Goal: Task Accomplishment & Management: Manage account settings

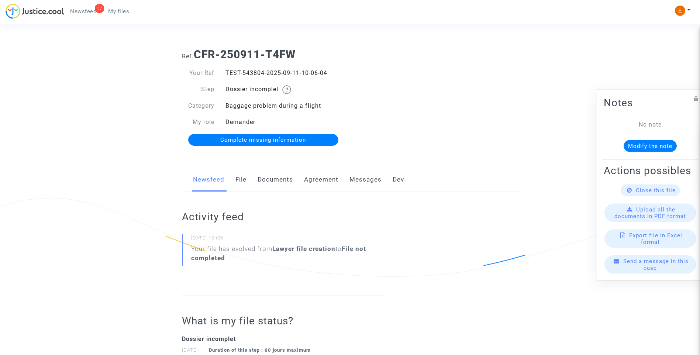
click at [282, 180] on link "Documents" at bounding box center [275, 180] width 35 height 24
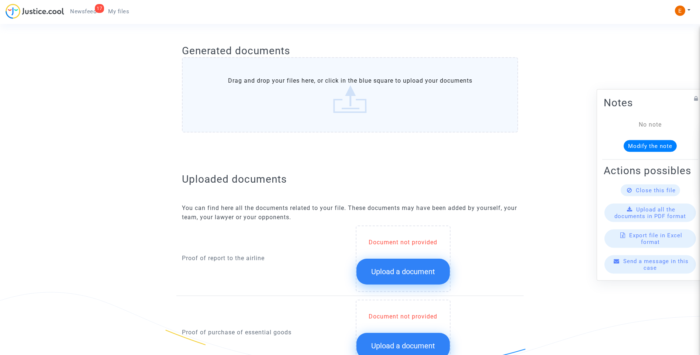
click at [405, 269] on span "Upload a document" at bounding box center [403, 271] width 64 height 9
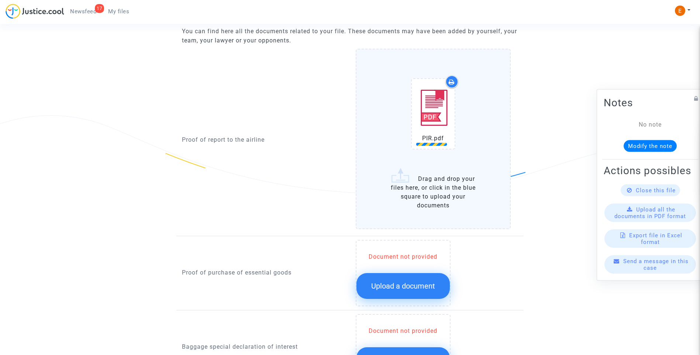
scroll to position [517, 0]
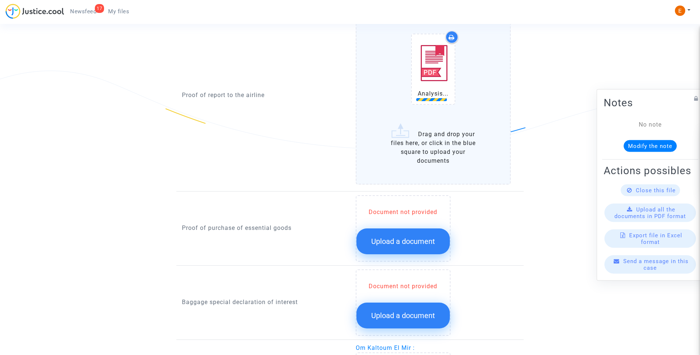
click at [418, 230] on button "Upload a document" at bounding box center [403, 242] width 93 height 26
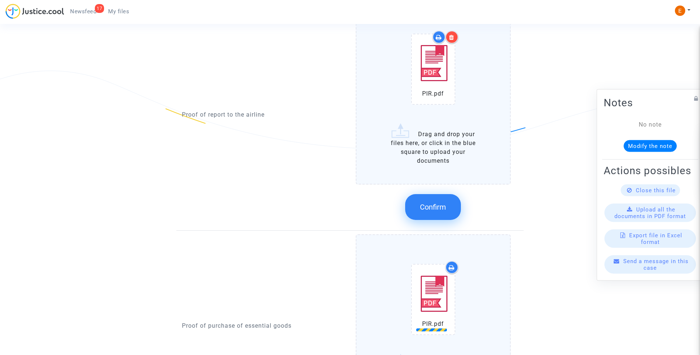
click at [432, 203] on span "Confirm" at bounding box center [433, 207] width 26 height 9
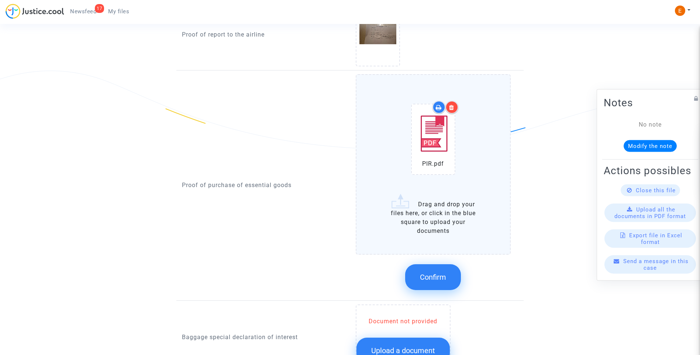
scroll to position [591, 0]
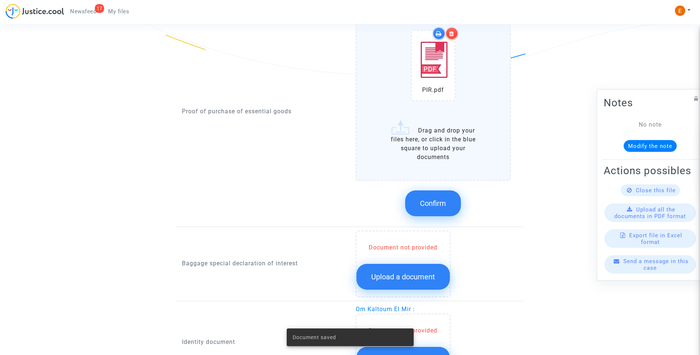
click at [447, 205] on button "Confirm" at bounding box center [433, 204] width 56 height 26
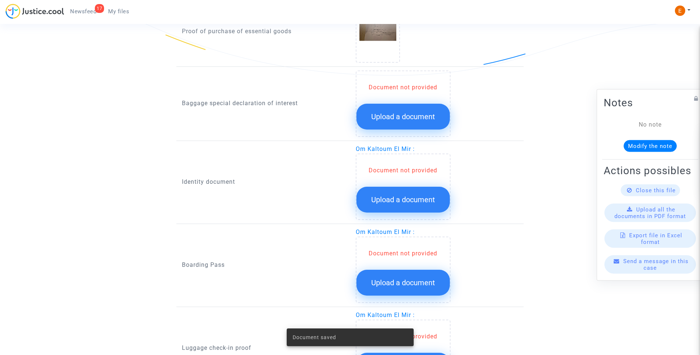
click at [411, 129] on button "Upload a document" at bounding box center [403, 117] width 93 height 26
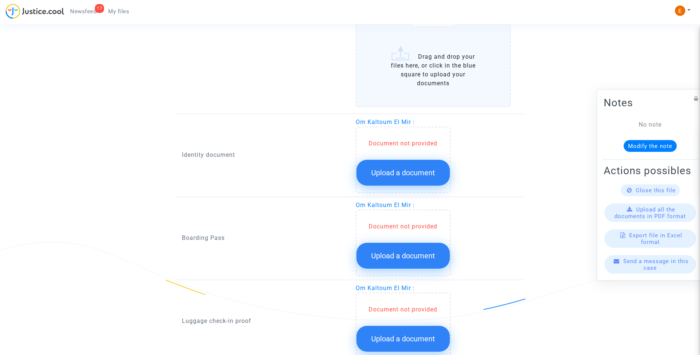
scroll to position [738, 0]
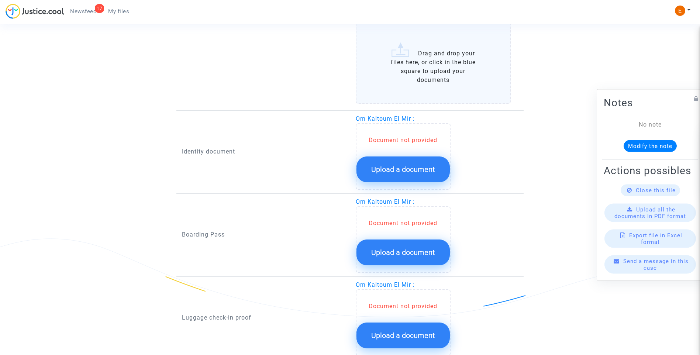
click at [403, 171] on span "Upload a document" at bounding box center [403, 169] width 64 height 9
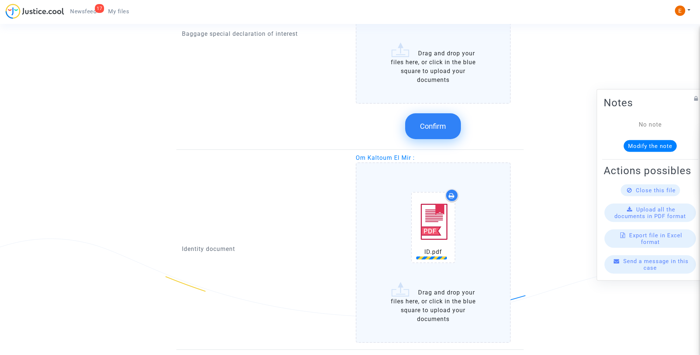
click at [453, 125] on button "Confirm" at bounding box center [433, 126] width 56 height 26
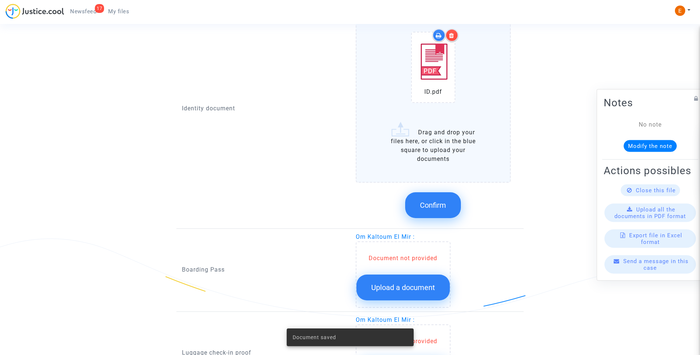
click at [446, 201] on span "Confirm" at bounding box center [433, 205] width 26 height 9
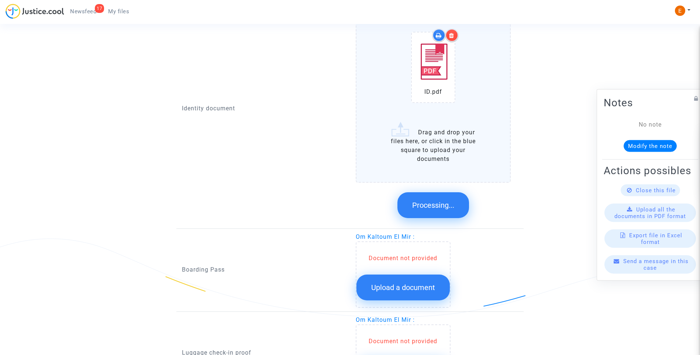
click at [409, 286] on span "Upload a document" at bounding box center [403, 287] width 64 height 9
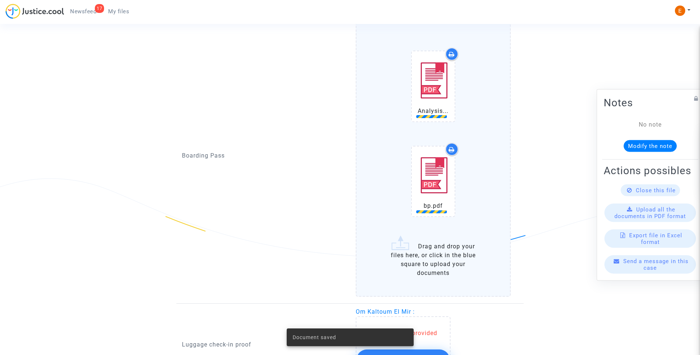
scroll to position [886, 0]
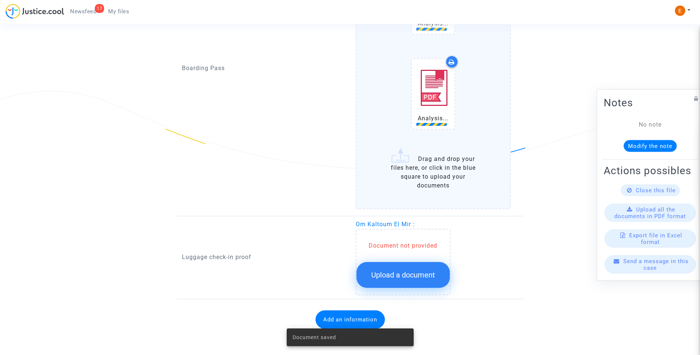
click at [420, 283] on button "Upload a document" at bounding box center [403, 275] width 93 height 26
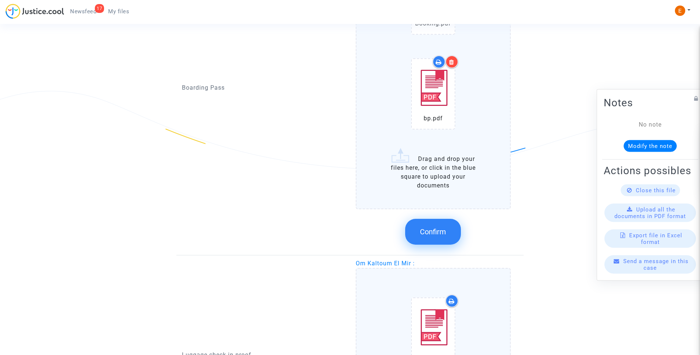
click at [446, 221] on button "Confirm" at bounding box center [433, 232] width 56 height 26
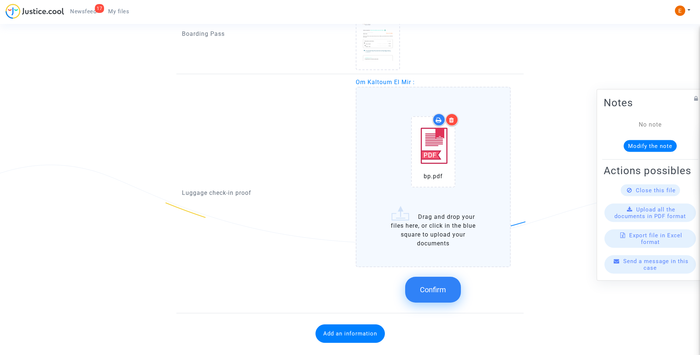
scroll to position [826, 0]
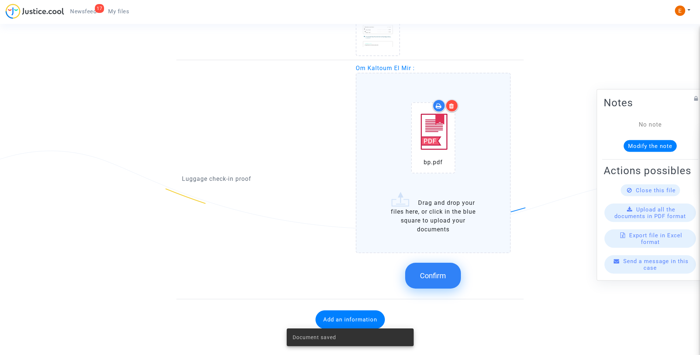
click at [446, 275] on span "Confirm" at bounding box center [433, 275] width 26 height 9
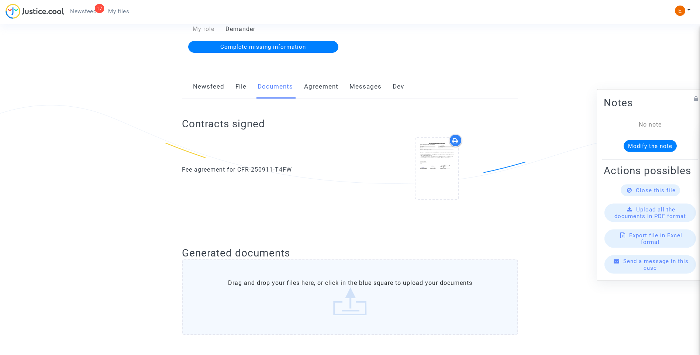
scroll to position [0, 0]
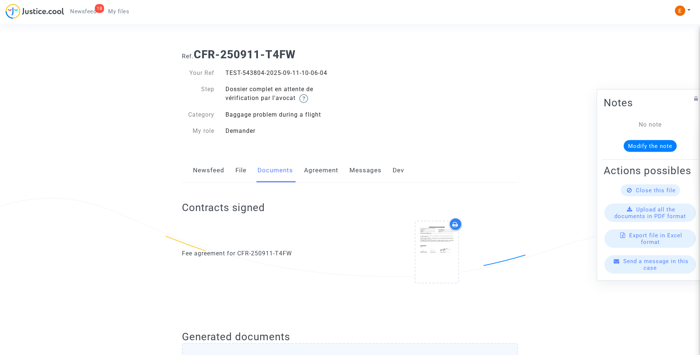
click at [88, 15] on link "18 Newsfeed" at bounding box center [83, 11] width 38 height 11
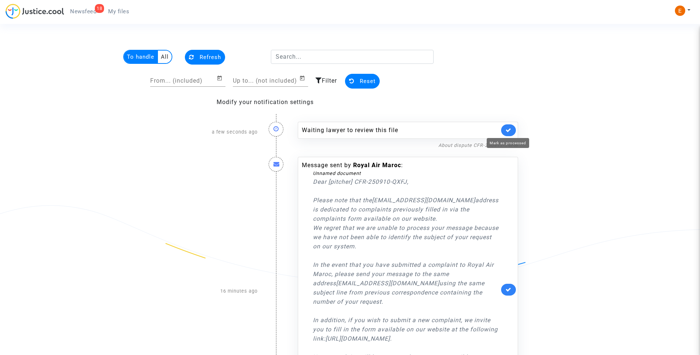
click at [506, 129] on icon at bounding box center [509, 130] width 6 height 6
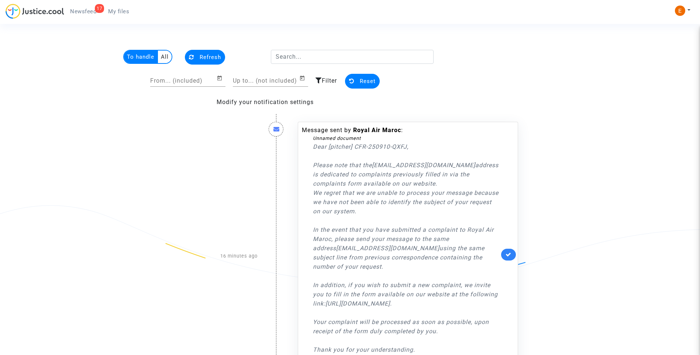
click at [506, 257] on icon at bounding box center [509, 255] width 6 height 6
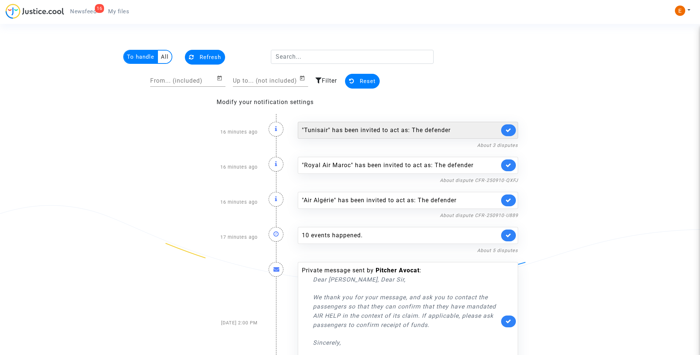
click at [508, 127] on link at bounding box center [508, 130] width 15 height 12
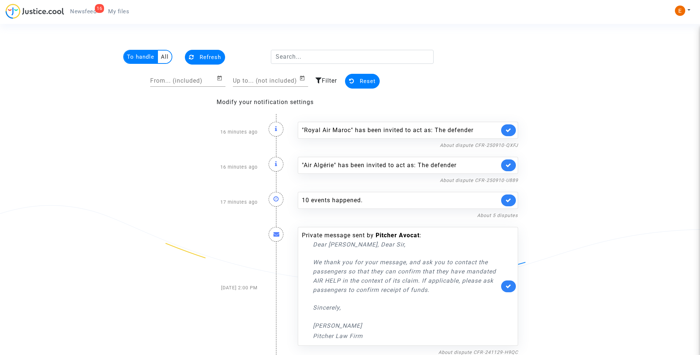
click at [509, 127] on link at bounding box center [508, 130] width 15 height 12
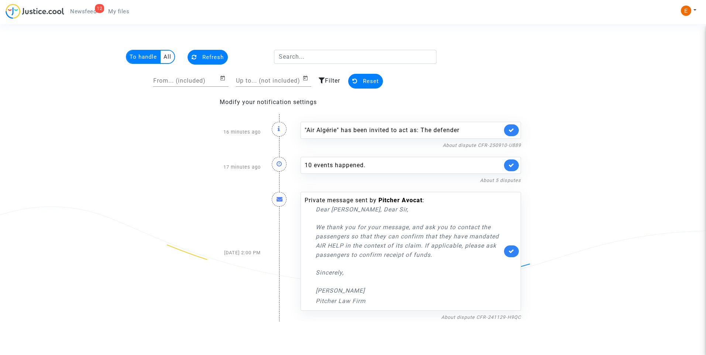
click at [509, 127] on link at bounding box center [511, 130] width 15 height 12
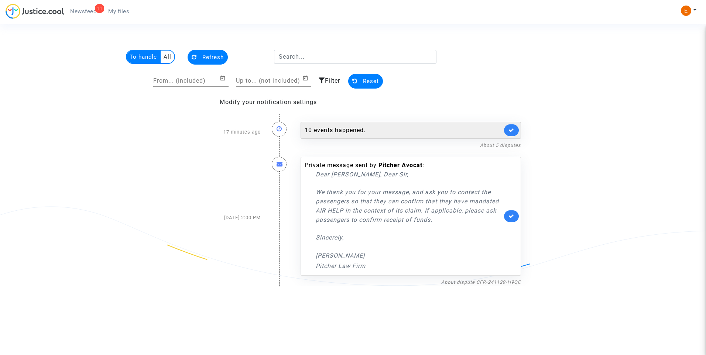
click at [335, 133] on div "10 events happened." at bounding box center [404, 130] width 198 height 9
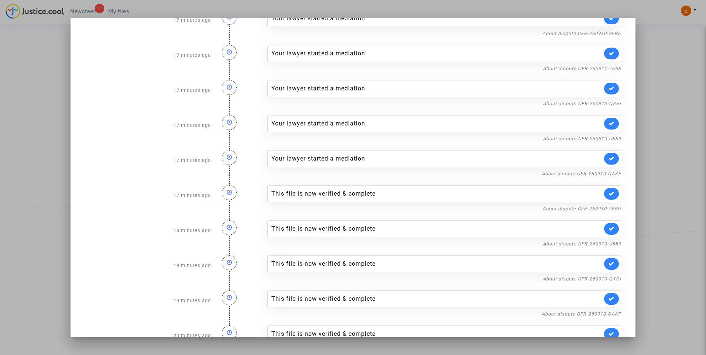
scroll to position [49, 0]
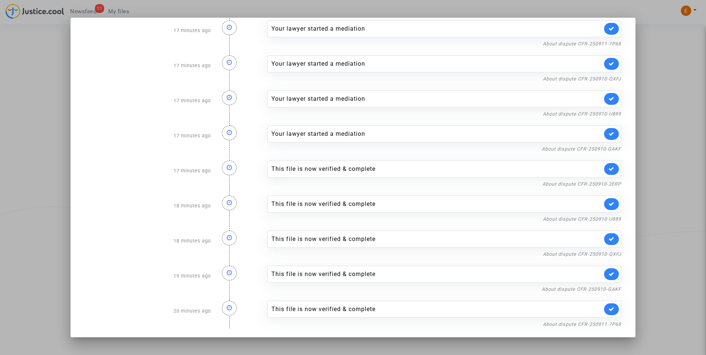
drag, startPoint x: 610, startPoint y: 313, endPoint x: 611, endPoint y: 299, distance: 14.5
click at [610, 313] on link at bounding box center [611, 309] width 15 height 12
drag, startPoint x: 610, startPoint y: 274, endPoint x: 608, endPoint y: 254, distance: 20.4
click at [610, 272] on link at bounding box center [611, 274] width 15 height 12
click at [608, 236] on icon at bounding box center [611, 239] width 6 height 6
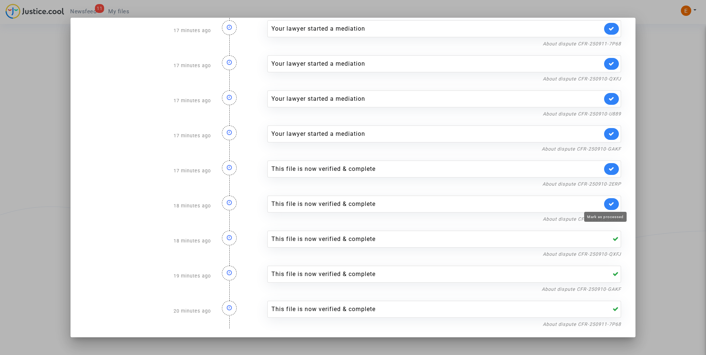
drag, startPoint x: 608, startPoint y: 205, endPoint x: 605, endPoint y: 195, distance: 10.5
click at [608, 204] on icon at bounding box center [611, 204] width 6 height 6
click at [608, 167] on icon at bounding box center [611, 169] width 6 height 6
click at [658, 134] on div at bounding box center [353, 177] width 706 height 355
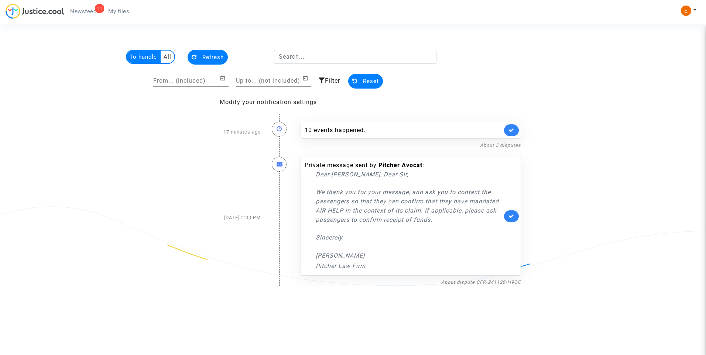
click at [114, 8] on link "My files" at bounding box center [118, 11] width 33 height 11
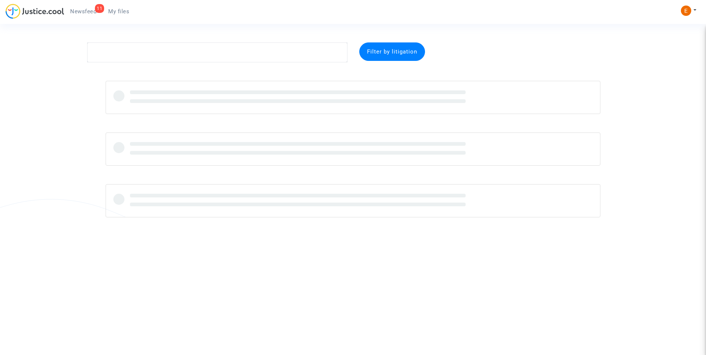
click at [91, 10] on span "Newsfeed" at bounding box center [83, 11] width 26 height 7
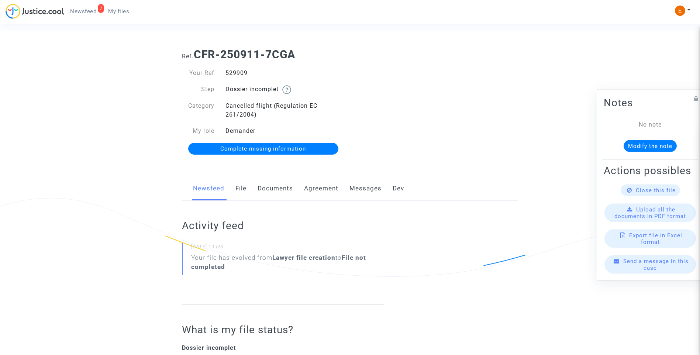
click at [280, 193] on link "Documents" at bounding box center [275, 188] width 35 height 24
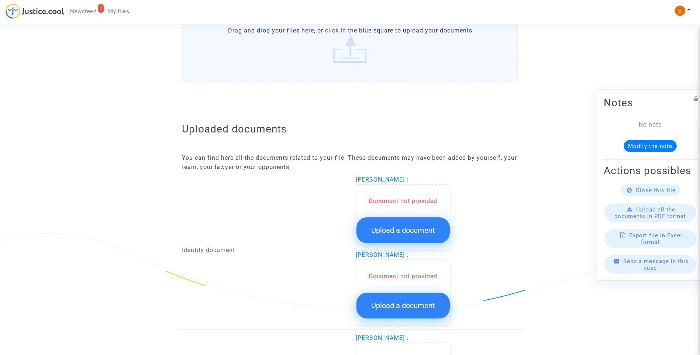
scroll to position [369, 0]
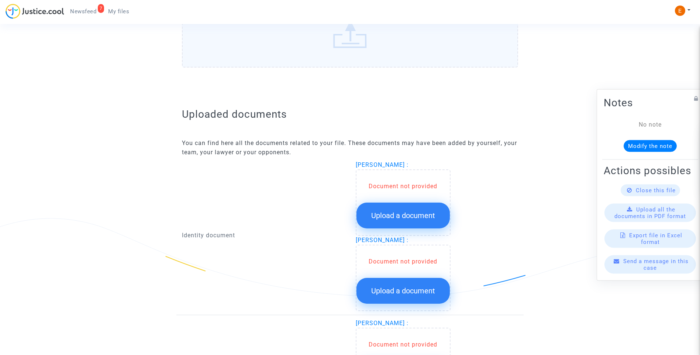
click at [410, 220] on button "Upload a document" at bounding box center [403, 216] width 93 height 26
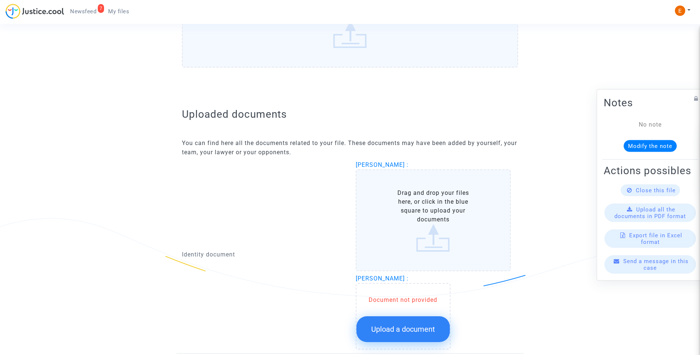
click at [430, 335] on button "Upload a document" at bounding box center [403, 329] width 93 height 26
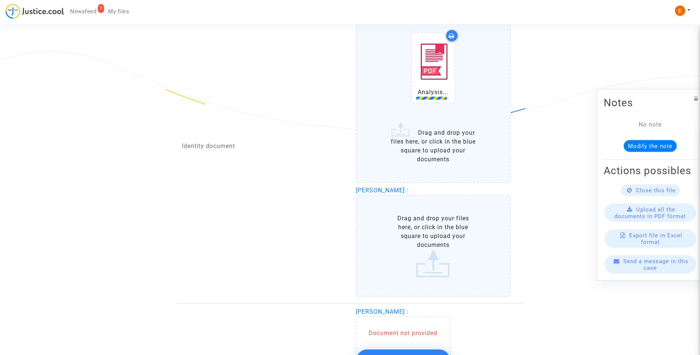
scroll to position [554, 0]
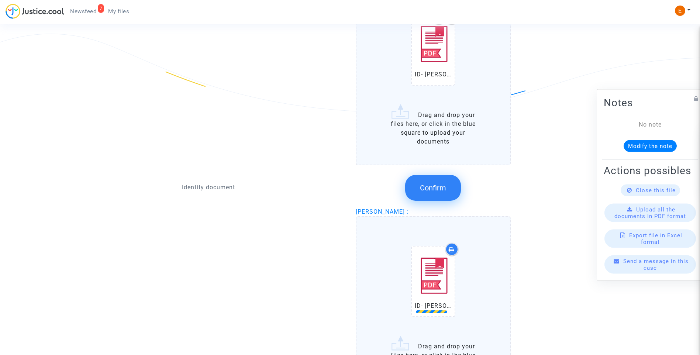
click at [437, 196] on button "Confirm" at bounding box center [433, 188] width 56 height 26
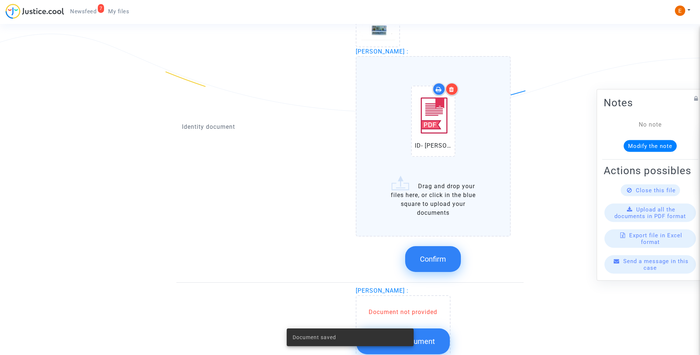
click at [442, 250] on button "Confirm" at bounding box center [433, 259] width 56 height 26
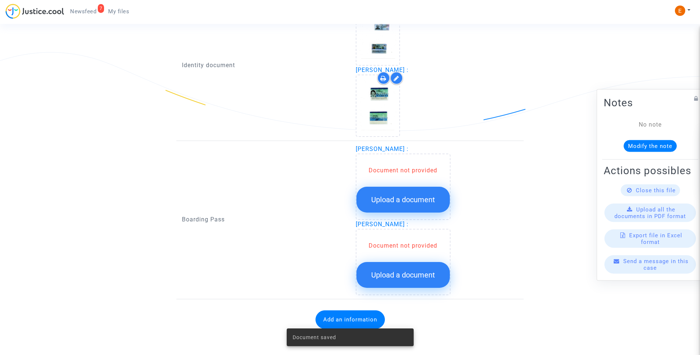
scroll to position [535, 0]
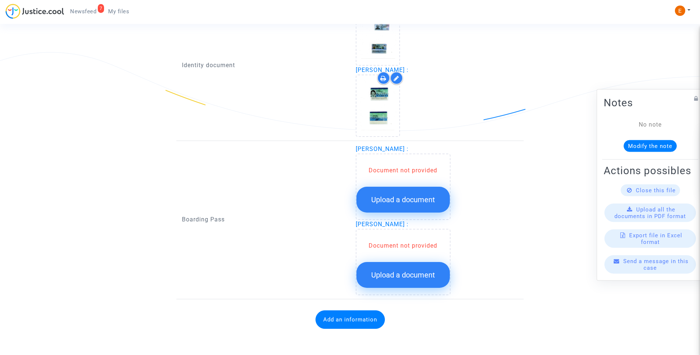
click at [405, 194] on button "Upload a document" at bounding box center [403, 200] width 93 height 26
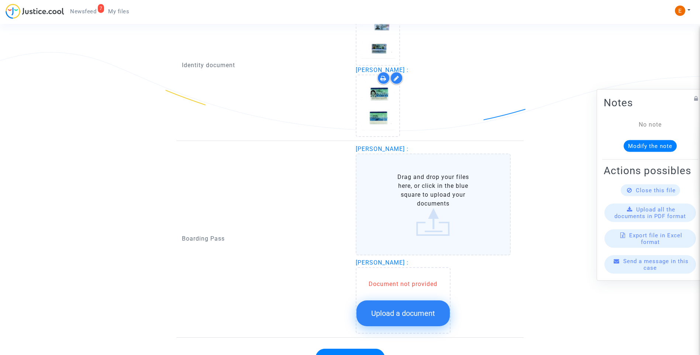
click at [436, 315] on button "Upload a document" at bounding box center [403, 314] width 93 height 26
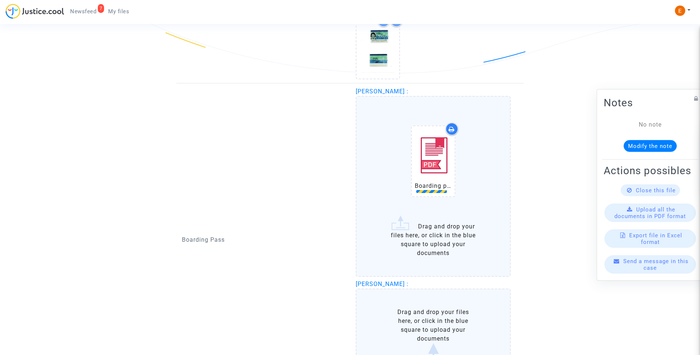
scroll to position [646, 0]
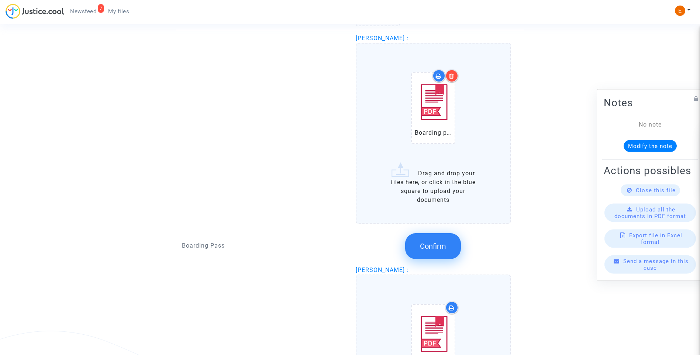
click at [450, 237] on button "Confirm" at bounding box center [433, 246] width 56 height 26
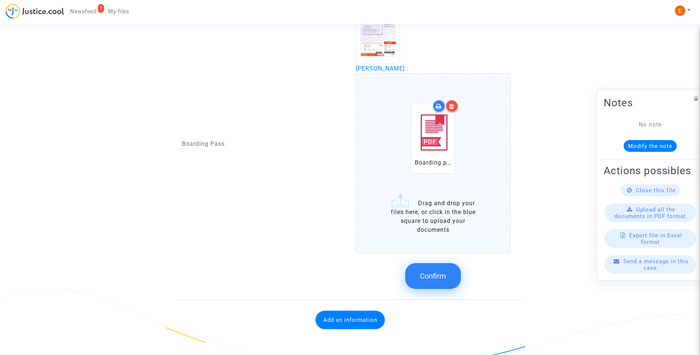
scroll to position [688, 0]
click at [442, 274] on span "Confirm" at bounding box center [433, 275] width 26 height 9
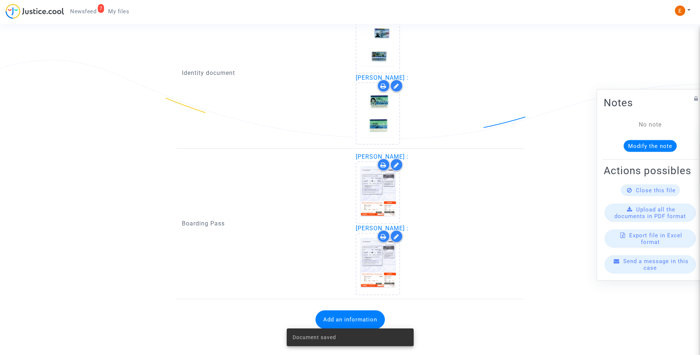
scroll to position [528, 0]
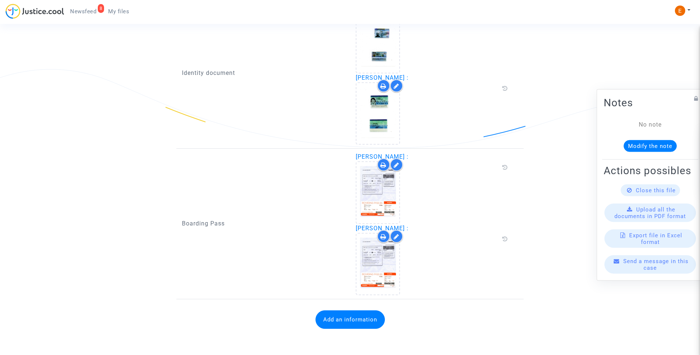
click at [357, 319] on button "Add an information" at bounding box center [350, 319] width 69 height 18
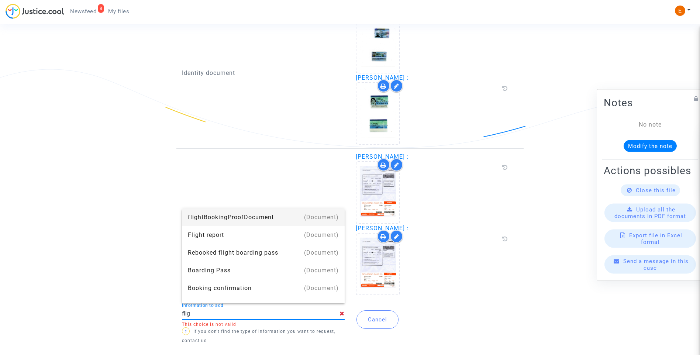
click at [256, 226] on div "flightBookingProofDocument" at bounding box center [263, 218] width 151 height 18
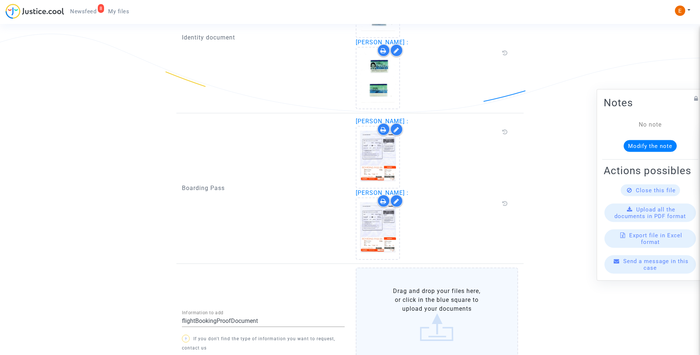
scroll to position [618, 0]
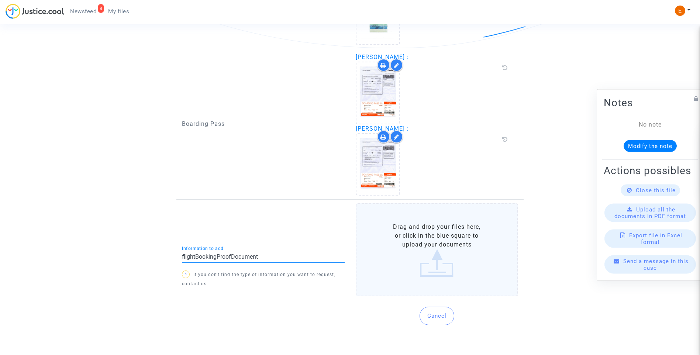
drag, startPoint x: 269, startPoint y: 258, endPoint x: 114, endPoint y: 258, distance: 154.7
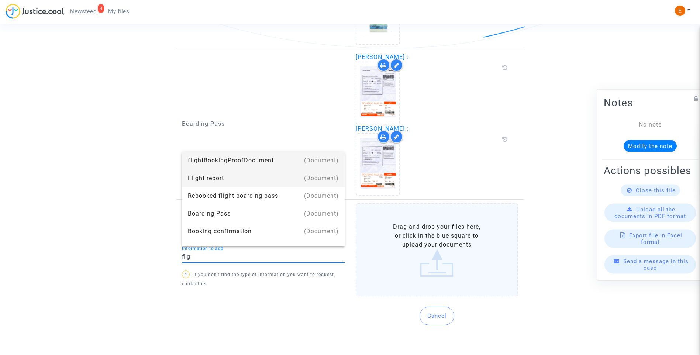
click at [217, 182] on div "Flight report" at bounding box center [263, 178] width 151 height 18
type input "Flight report"
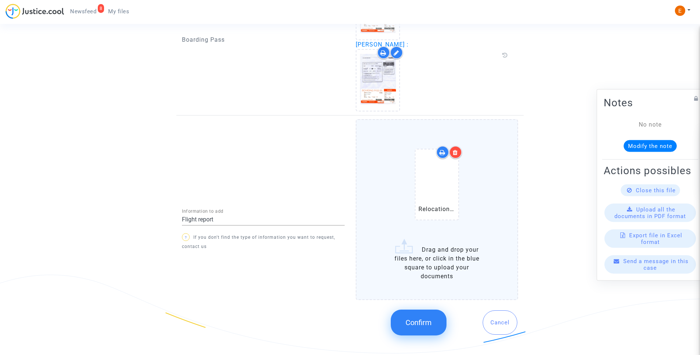
scroll to position [712, 0]
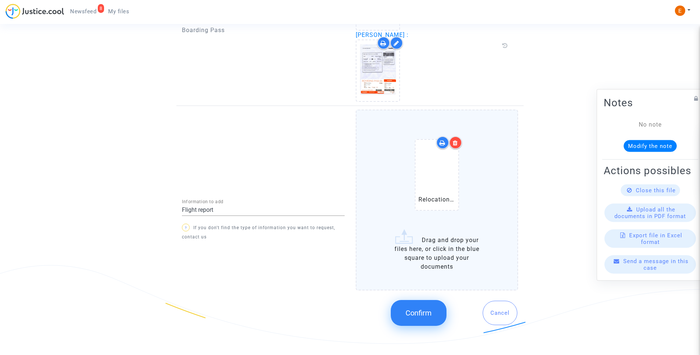
click at [418, 306] on button "Confirm" at bounding box center [419, 313] width 56 height 26
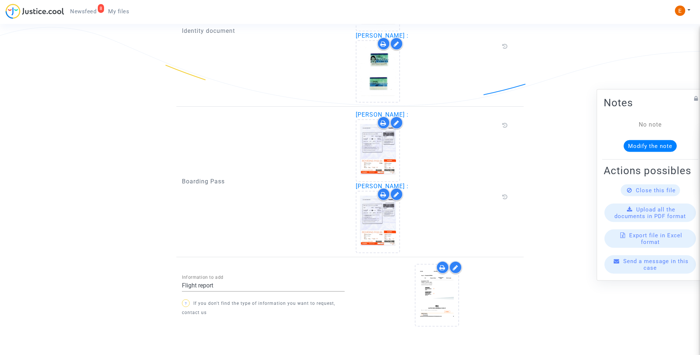
scroll to position [589, 0]
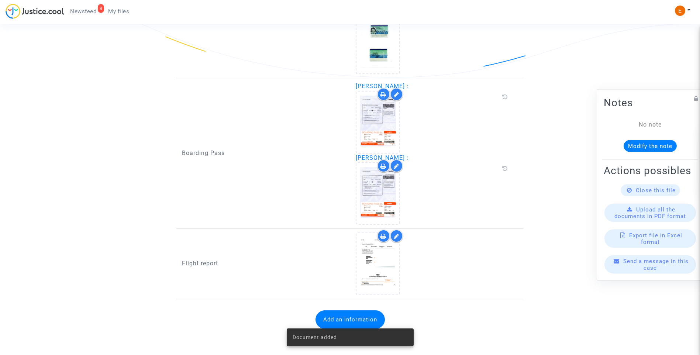
click at [89, 12] on span "Newsfeed" at bounding box center [83, 11] width 26 height 7
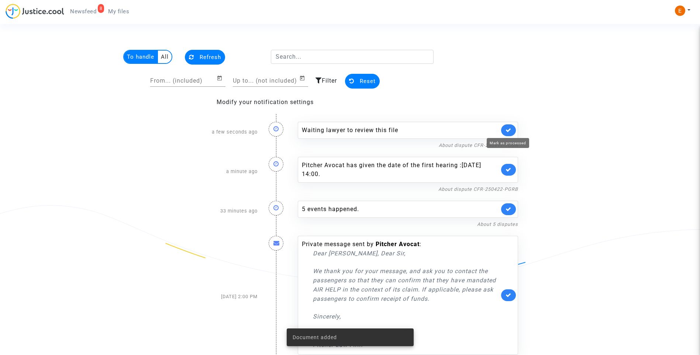
click at [509, 131] on icon at bounding box center [509, 130] width 6 height 6
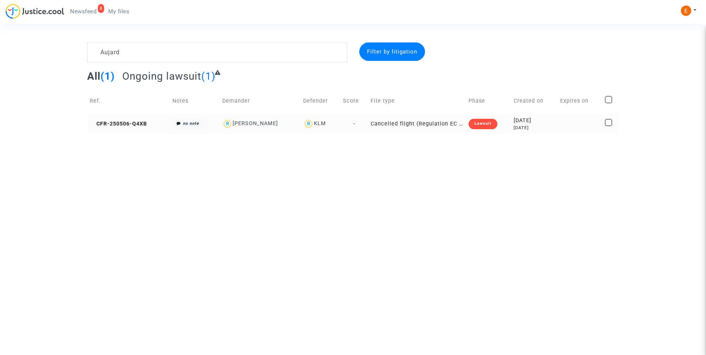
type textarea "Aujard"
click at [486, 130] on td "Lawsuit" at bounding box center [488, 124] width 45 height 20
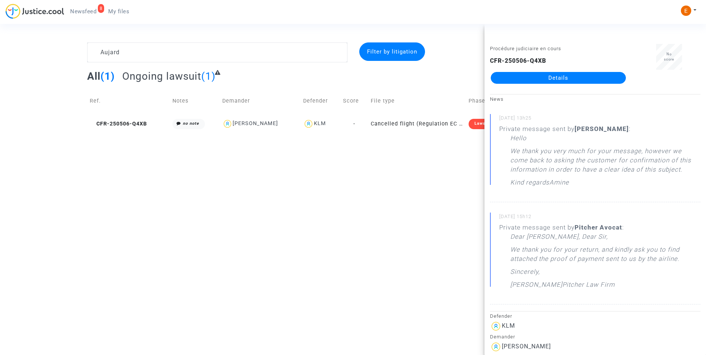
drag, startPoint x: 573, startPoint y: 82, endPoint x: 524, endPoint y: 82, distance: 48.7
click at [573, 82] on link "Details" at bounding box center [558, 78] width 135 height 12
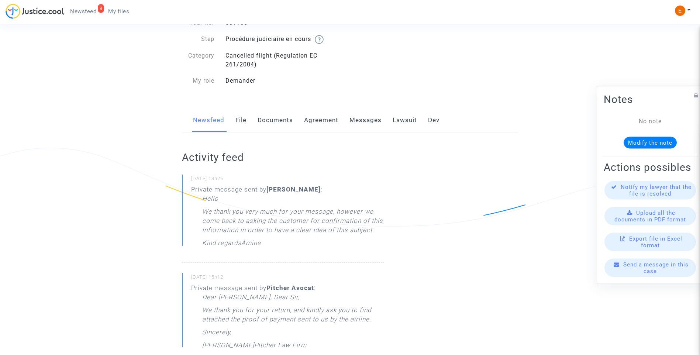
scroll to position [37, 0]
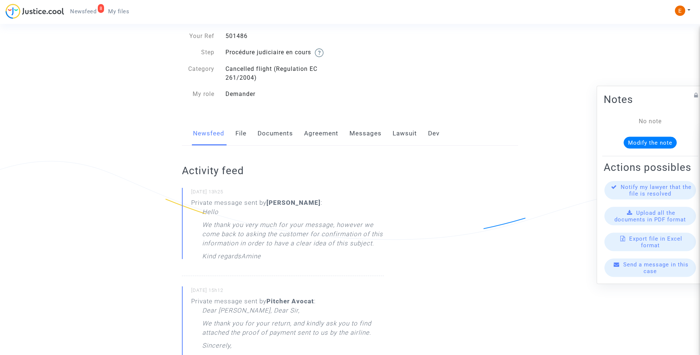
click at [370, 136] on link "Messages" at bounding box center [366, 133] width 32 height 24
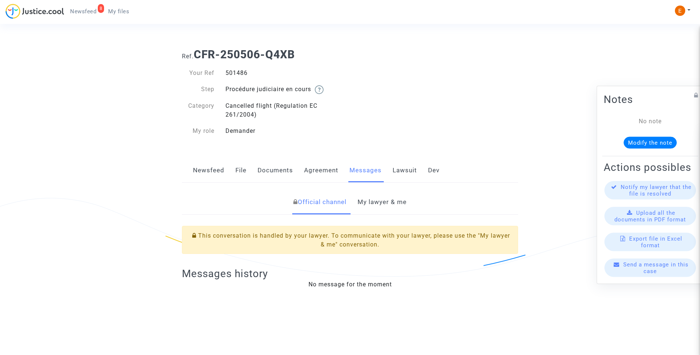
click at [394, 203] on link "My lawyer & me" at bounding box center [382, 202] width 49 height 24
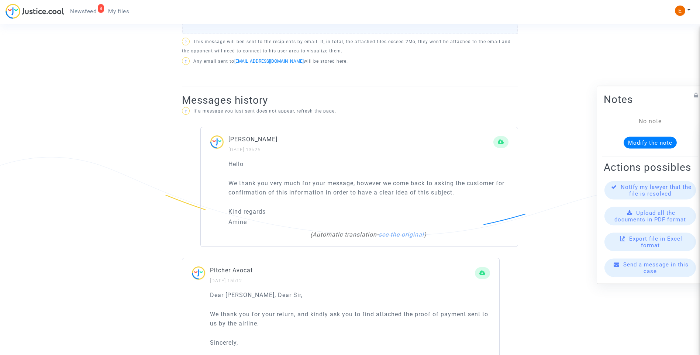
scroll to position [554, 0]
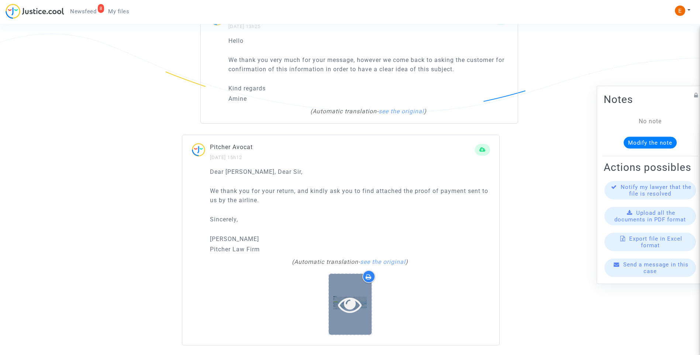
drag, startPoint x: 355, startPoint y: 307, endPoint x: 365, endPoint y: 307, distance: 10.3
click at [355, 308] on icon at bounding box center [350, 305] width 24 height 24
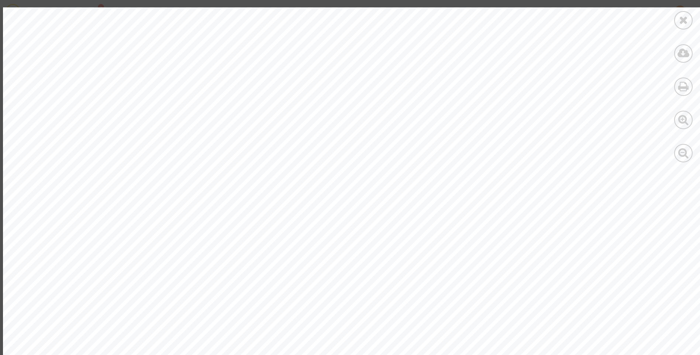
scroll to position [481, 0]
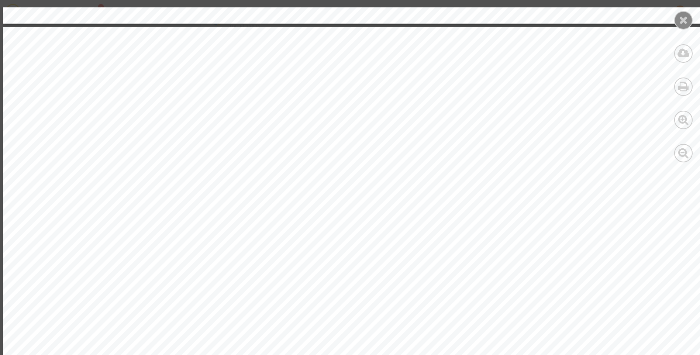
click at [681, 20] on icon at bounding box center [683, 19] width 9 height 11
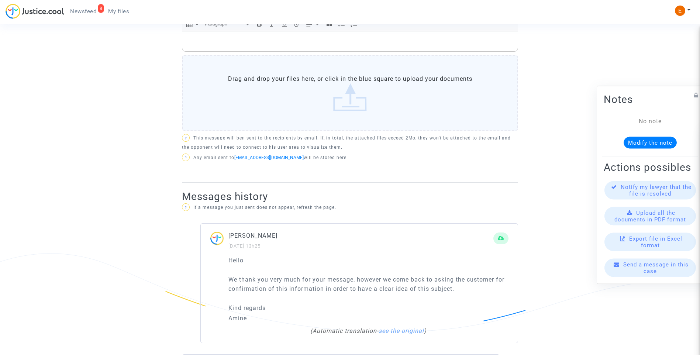
scroll to position [295, 0]
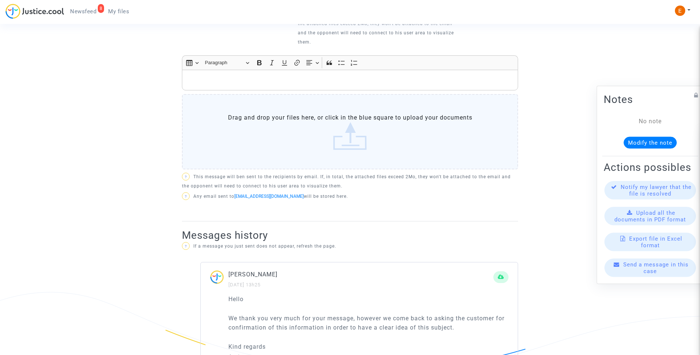
click at [262, 85] on div "Rich Text Editor, main" at bounding box center [350, 80] width 336 height 21
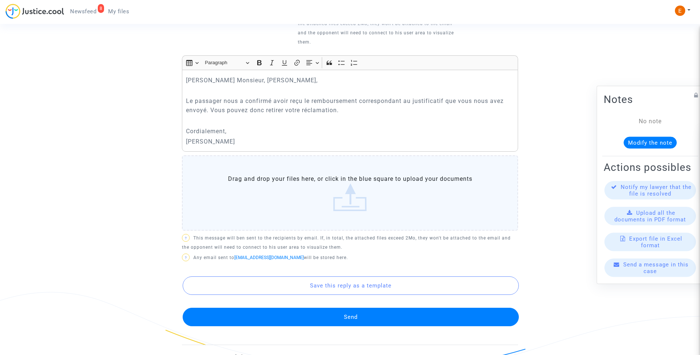
click at [370, 324] on button "Send" at bounding box center [351, 317] width 336 height 18
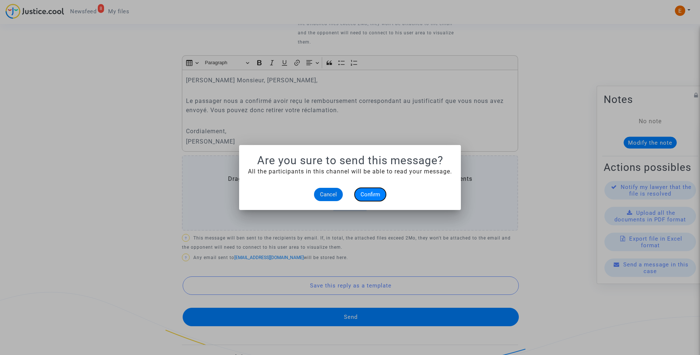
click at [373, 196] on span "Confirm" at bounding box center [371, 194] width 20 height 7
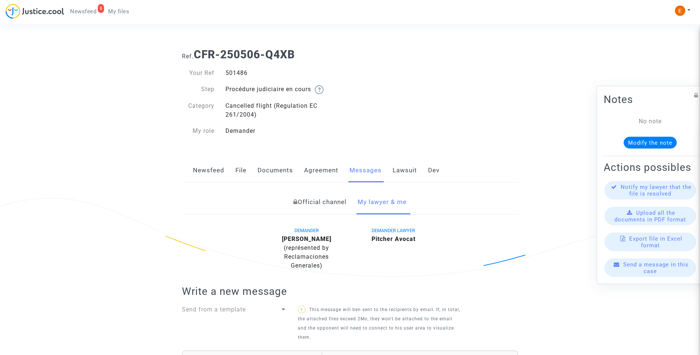
scroll to position [295, 0]
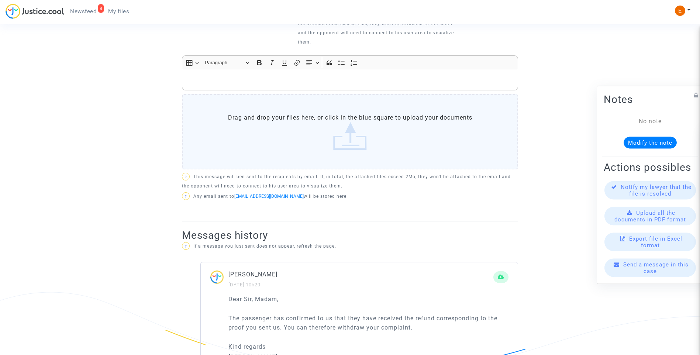
click at [81, 13] on span "Newsfeed" at bounding box center [83, 11] width 26 height 7
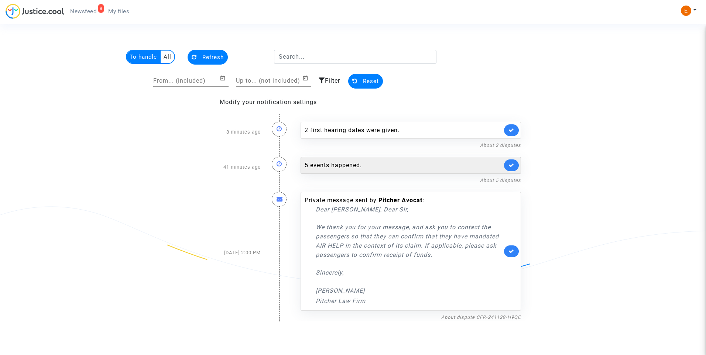
click at [350, 163] on div "5 events happened." at bounding box center [404, 165] width 198 height 9
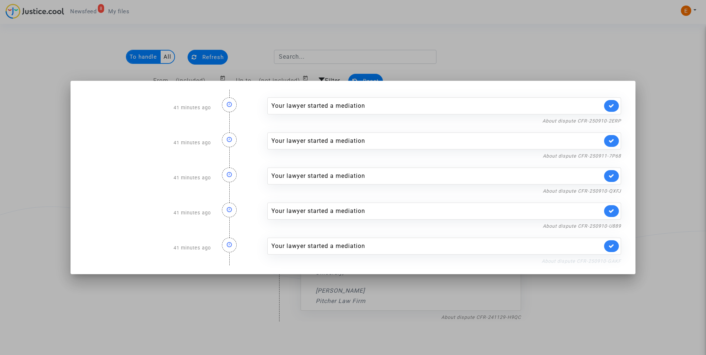
click at [584, 262] on link "About dispute CFR-250910-GAKF" at bounding box center [581, 261] width 79 height 6
click at [613, 246] on icon at bounding box center [611, 246] width 6 height 6
click at [613, 226] on link "About dispute CFR-250910-U889" at bounding box center [582, 226] width 78 height 6
click at [615, 209] on link at bounding box center [611, 211] width 15 height 12
click at [611, 189] on link "About dispute CFR-250910-QXFJ" at bounding box center [582, 191] width 78 height 6
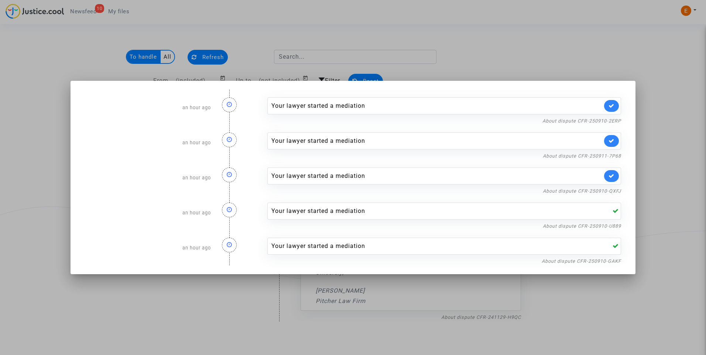
click at [615, 175] on link at bounding box center [611, 176] width 15 height 12
click at [613, 156] on link "About dispute CFR-250911-7P68" at bounding box center [582, 156] width 78 height 6
drag, startPoint x: 614, startPoint y: 143, endPoint x: 614, endPoint y: 134, distance: 8.9
click at [614, 143] on icon at bounding box center [611, 141] width 6 height 6
click at [612, 121] on link "About dispute CFR-250910-2ERP" at bounding box center [581, 121] width 79 height 6
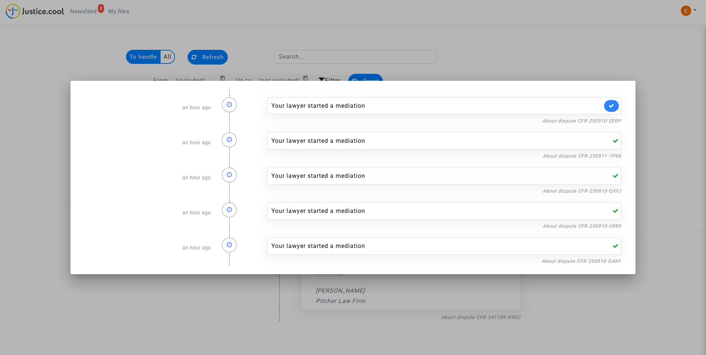
click at [613, 100] on div "Your lawyer started a mediation" at bounding box center [444, 105] width 354 height 17
click at [614, 108] on icon at bounding box center [611, 106] width 6 height 6
click at [597, 49] on div at bounding box center [353, 177] width 706 height 355
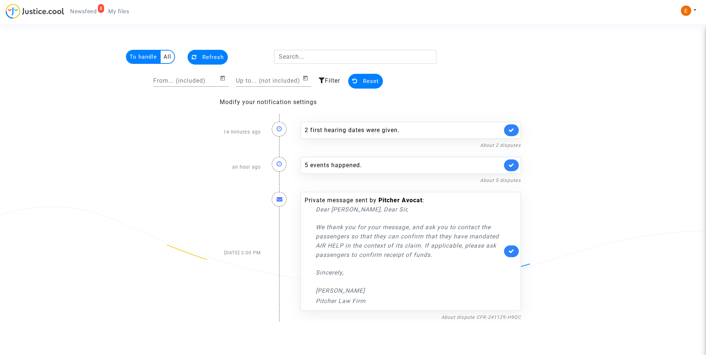
click at [118, 9] on span "My files" at bounding box center [118, 11] width 21 height 7
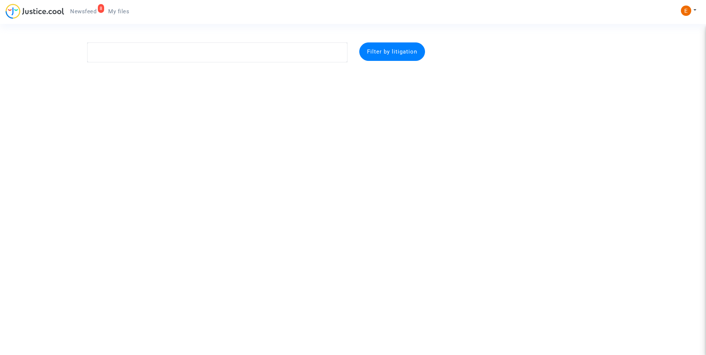
click at [90, 10] on span "Newsfeed" at bounding box center [83, 11] width 26 height 7
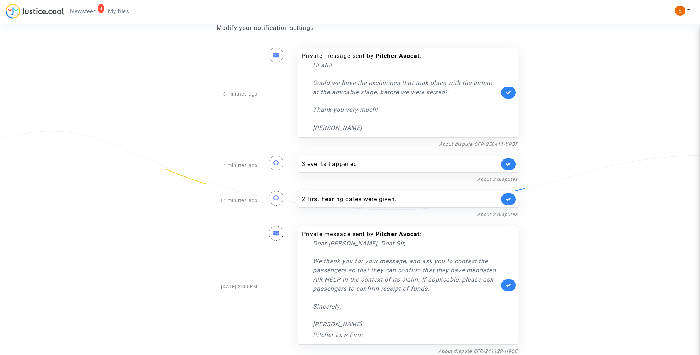
scroll to position [75, 0]
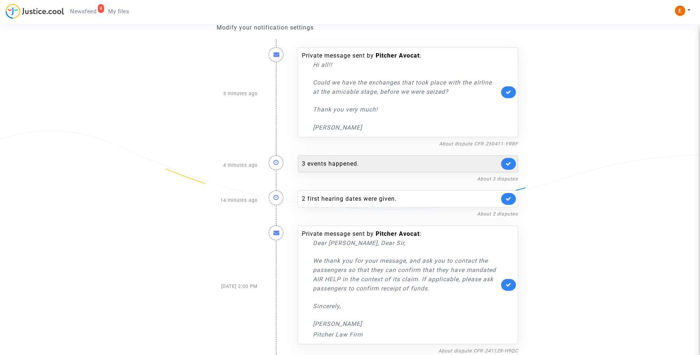
click at [345, 163] on div "3 events happened." at bounding box center [401, 163] width 198 height 9
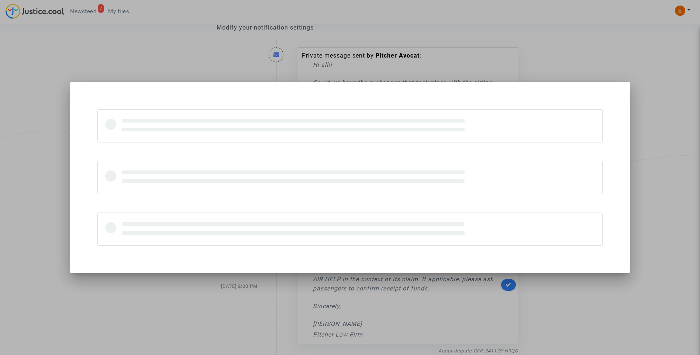
scroll to position [0, 0]
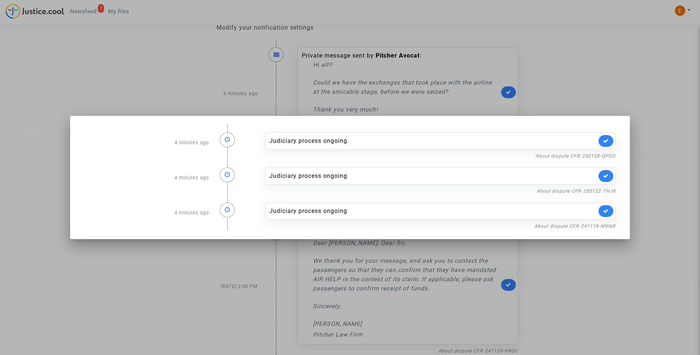
click at [579, 76] on div at bounding box center [350, 177] width 700 height 355
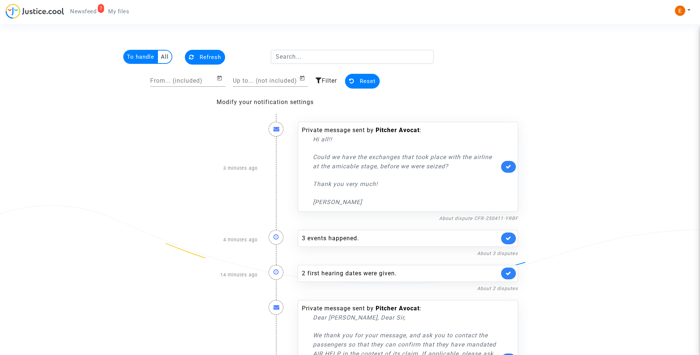
scroll to position [75, 0]
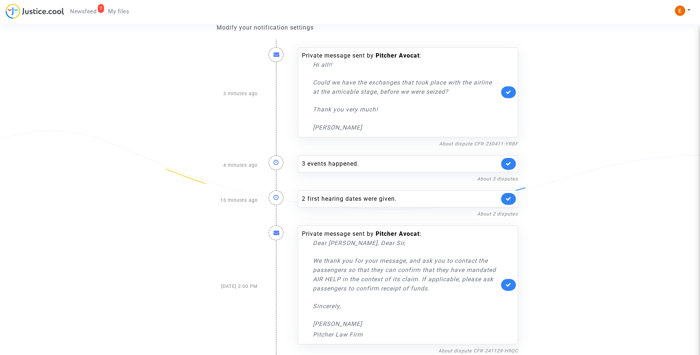
drag, startPoint x: 469, startPoint y: 93, endPoint x: 308, endPoint y: 83, distance: 160.5
click at [308, 83] on div "Private message sent by Pitcher Avocat : Hi all!! Could we have the exchanges t…" at bounding box center [401, 91] width 198 height 81
drag, startPoint x: 308, startPoint y: 83, endPoint x: 353, endPoint y: 88, distance: 44.5
click at [394, 100] on div "Hi all!! ¿Podríamos tener los intercambios que tuvieron lugar con la aerolínea …" at bounding box center [406, 96] width 186 height 72
click at [441, 99] on div "Hi all!! Could we have the exchanges that took place with the airline at the am…" at bounding box center [406, 96] width 186 height 72
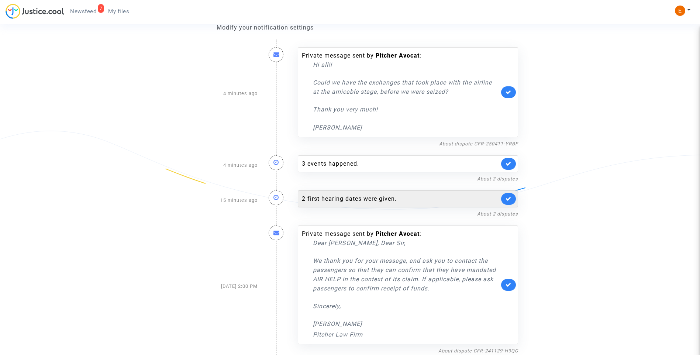
click at [338, 199] on div "2 first hearing dates were given." at bounding box center [401, 199] width 198 height 9
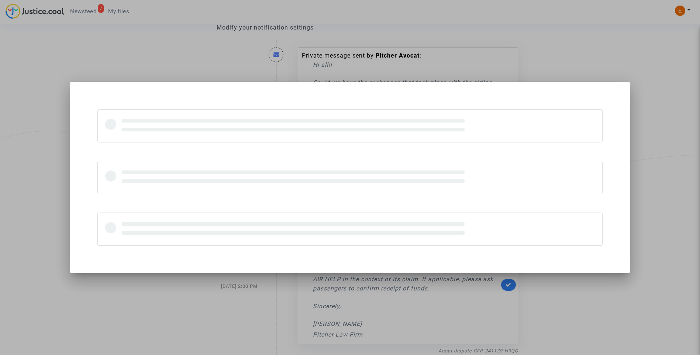
scroll to position [0, 0]
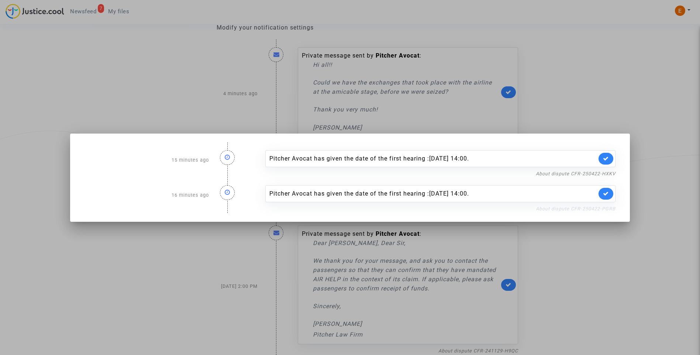
click at [546, 207] on link "About dispute CFR-250422-PGRB" at bounding box center [576, 209] width 80 height 6
drag, startPoint x: 605, startPoint y: 193, endPoint x: 611, endPoint y: 184, distance: 10.6
click at [606, 193] on icon at bounding box center [606, 194] width 6 height 6
click at [615, 174] on link "About dispute CFR-250422-HXKV" at bounding box center [576, 174] width 80 height 6
click at [603, 157] on link at bounding box center [606, 159] width 15 height 12
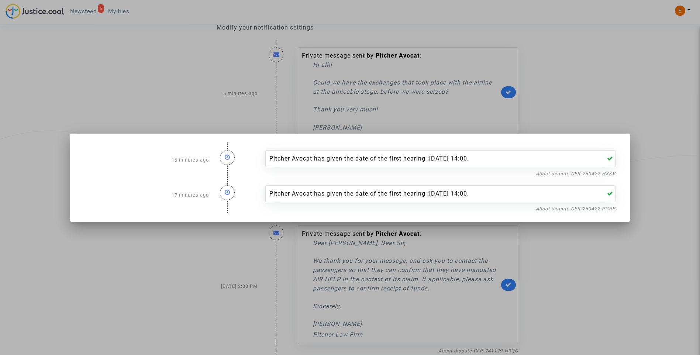
click at [611, 122] on div at bounding box center [350, 177] width 700 height 355
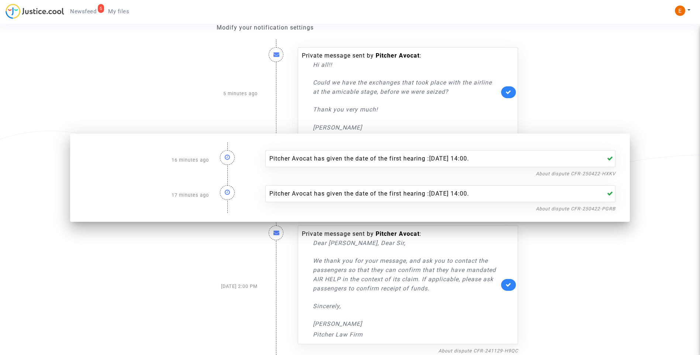
scroll to position [75, 0]
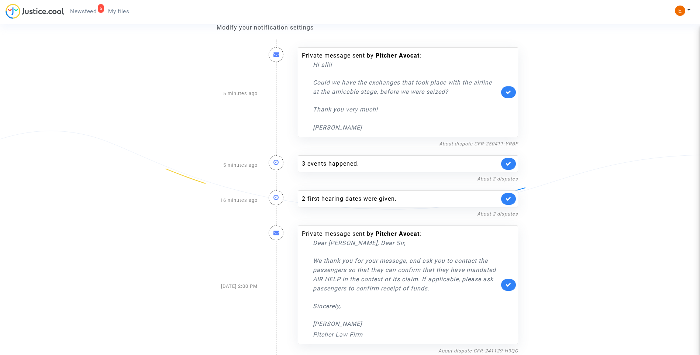
drag, startPoint x: 113, startPoint y: 15, endPoint x: 86, endPoint y: 14, distance: 26.6
click at [113, 15] on link "My files" at bounding box center [118, 11] width 33 height 11
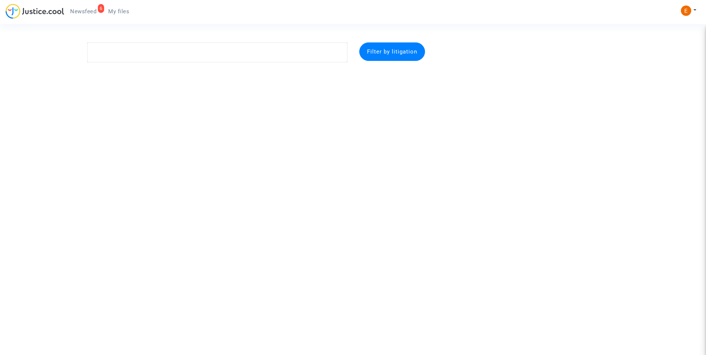
click at [83, 13] on span "Newsfeed" at bounding box center [83, 11] width 26 height 7
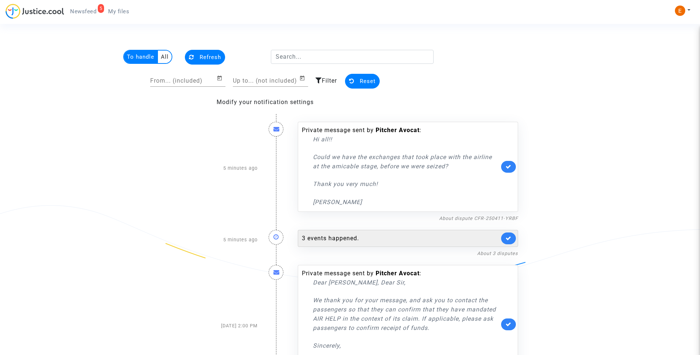
click at [343, 241] on div "3 events happened." at bounding box center [401, 238] width 198 height 9
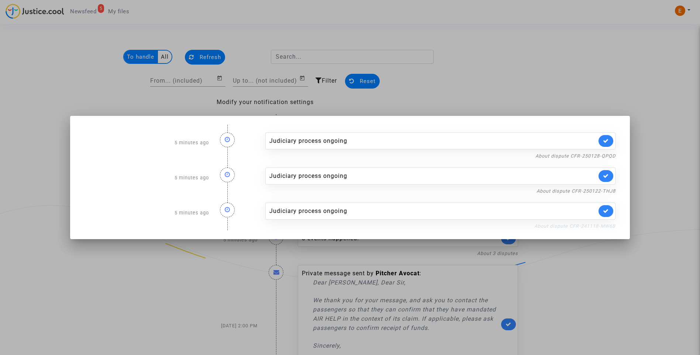
click at [563, 226] on link "About dispute CFR-241118-MW6B" at bounding box center [575, 226] width 81 height 6
click at [613, 215] on link at bounding box center [606, 211] width 15 height 12
click at [610, 190] on link "About dispute CFR-250122-THJ8" at bounding box center [576, 191] width 79 height 6
click at [613, 172] on link at bounding box center [606, 176] width 15 height 12
click at [608, 157] on link "About dispute CFR-250128-QPQD" at bounding box center [576, 156] width 80 height 6
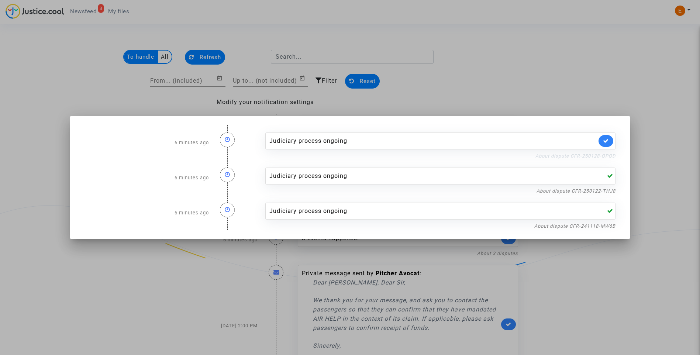
click at [602, 156] on link "About dispute CFR-250128-QPQD" at bounding box center [576, 156] width 80 height 6
drag, startPoint x: 606, startPoint y: 149, endPoint x: 608, endPoint y: 144, distance: 5.1
click at [608, 145] on div "Judiciary process ongoing" at bounding box center [440, 141] width 351 height 17
click at [608, 144] on link at bounding box center [606, 141] width 15 height 12
click at [573, 91] on div at bounding box center [350, 177] width 700 height 355
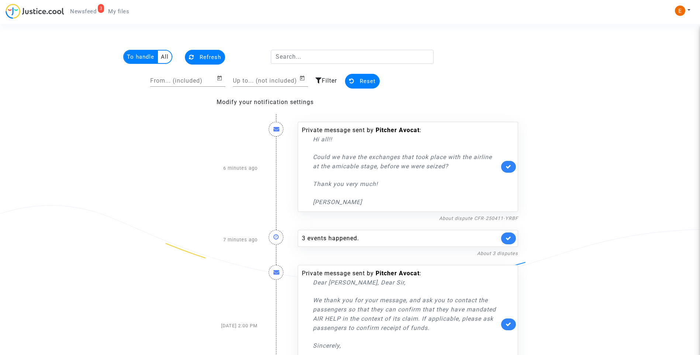
click at [116, 11] on span "My files" at bounding box center [118, 11] width 21 height 7
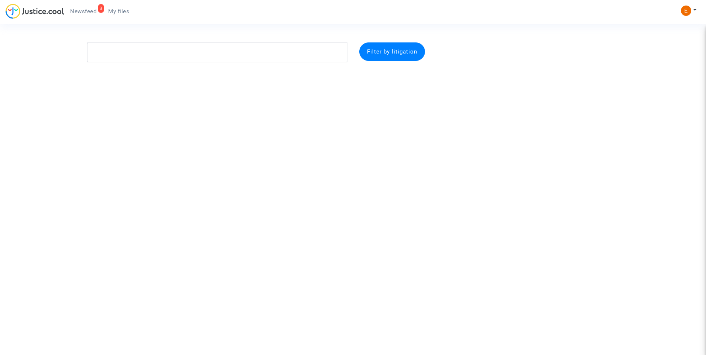
click at [85, 8] on link "3 Newsfeed" at bounding box center [83, 11] width 38 height 11
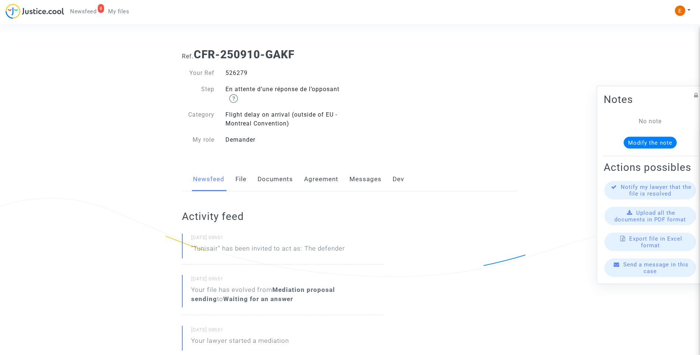
click at [244, 73] on div "526279" at bounding box center [285, 73] width 130 height 9
click at [242, 72] on div "525270" at bounding box center [285, 73] width 130 height 9
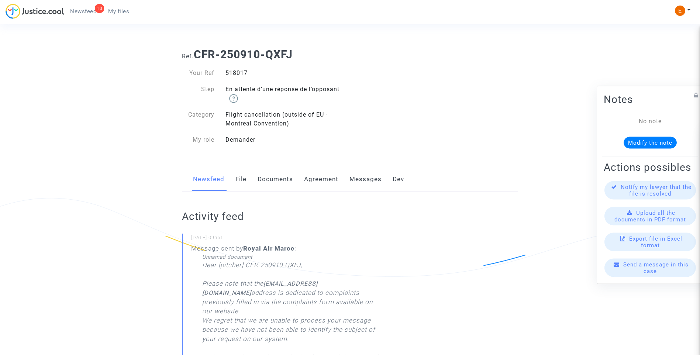
click at [243, 72] on div "518017" at bounding box center [285, 73] width 130 height 9
copy div "518017"
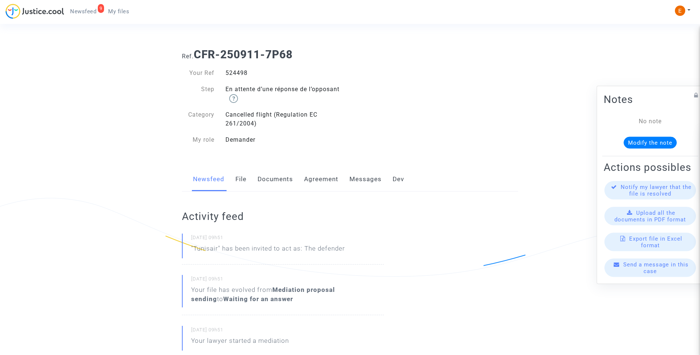
click at [238, 73] on div "524498" at bounding box center [285, 73] width 130 height 9
copy div "524498"
drag, startPoint x: 0, startPoint y: 0, endPoint x: 244, endPoint y: 72, distance: 254.9
click at [244, 72] on div "525260" at bounding box center [285, 73] width 130 height 9
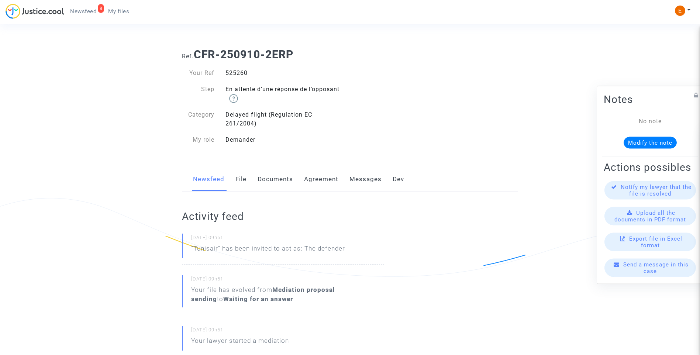
click at [244, 72] on div "525260" at bounding box center [285, 73] width 130 height 9
copy div "525260"
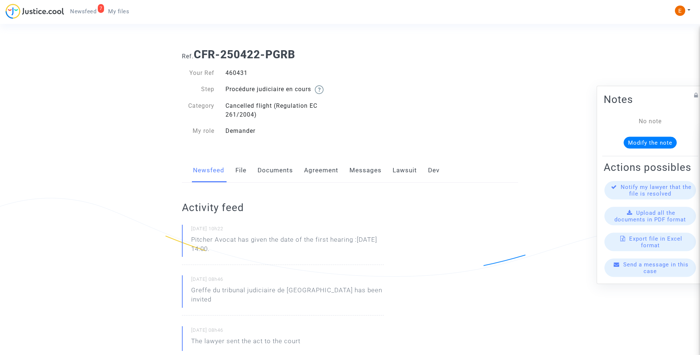
drag, startPoint x: 0, startPoint y: 0, endPoint x: 241, endPoint y: 74, distance: 251.8
click at [241, 74] on div "460431" at bounding box center [285, 73] width 130 height 9
copy div "460431"
drag, startPoint x: 251, startPoint y: 248, endPoint x: 189, endPoint y: 239, distance: 62.6
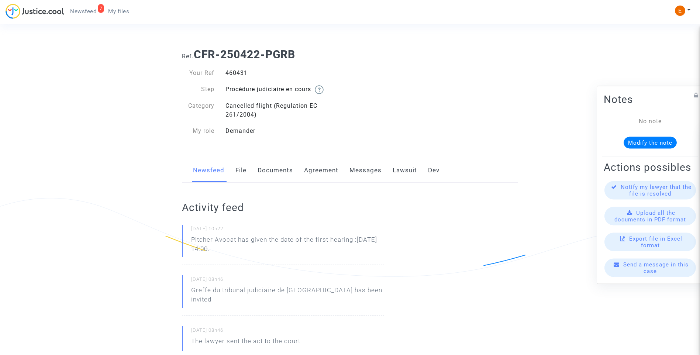
click at [189, 239] on div "[DATE] 10h22 Pitcher Avocat has given the date of the first hearing :[DATE] 14:…" at bounding box center [283, 245] width 202 height 40
drag, startPoint x: 189, startPoint y: 239, endPoint x: 205, endPoint y: 241, distance: 16.0
click at [281, 250] on p "Pitcher Avocat [PERSON_NAME] la fecha de la primera audiencia :D ec 3rd 2025 a …" at bounding box center [287, 246] width 193 height 22
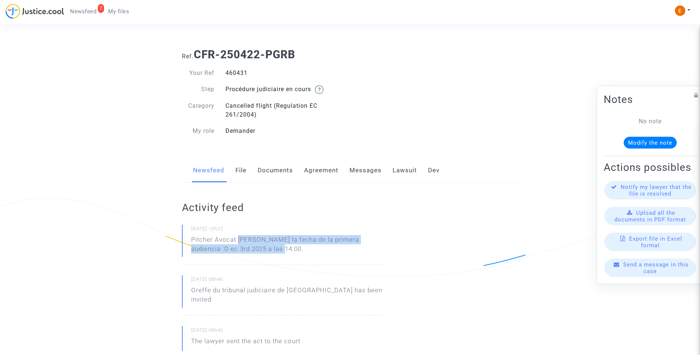
drag, startPoint x: 238, startPoint y: 238, endPoint x: 262, endPoint y: 246, distance: 24.9
click at [262, 246] on p "Pitcher Avocat [PERSON_NAME] la fecha de la primera audiencia :D ec 3rd 2025 a …" at bounding box center [287, 246] width 193 height 22
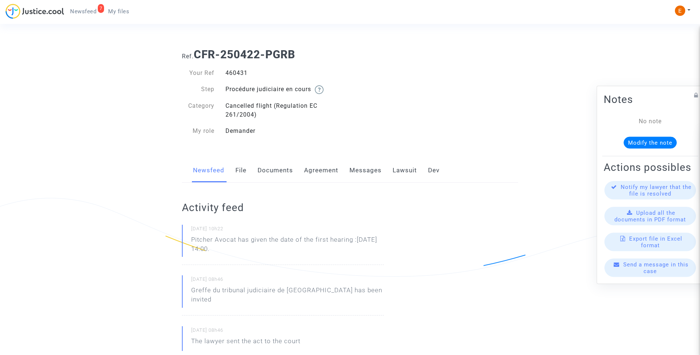
drag, startPoint x: 243, startPoint y: 249, endPoint x: 239, endPoint y: 240, distance: 9.6
click at [239, 240] on p "Pitcher Avocat has given the date of the first hearing :[DATE] 14:00." at bounding box center [287, 246] width 193 height 22
copy p "has given the date of the first hearing :[DATE] 14:00."
drag, startPoint x: 0, startPoint y: 0, endPoint x: 241, endPoint y: 74, distance: 251.9
drag, startPoint x: 262, startPoint y: 252, endPoint x: 239, endPoint y: 240, distance: 25.6
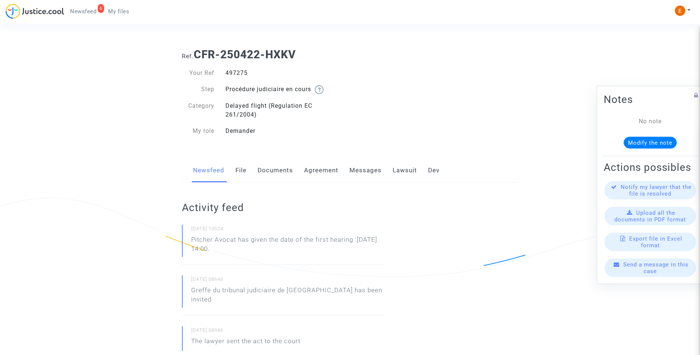
click at [239, 240] on p "Pitcher Avocat has given the date of the first hearing :[DATE] 14:00." at bounding box center [287, 246] width 193 height 22
copy p "has given the date of the first hearing :[DATE] 14:00."
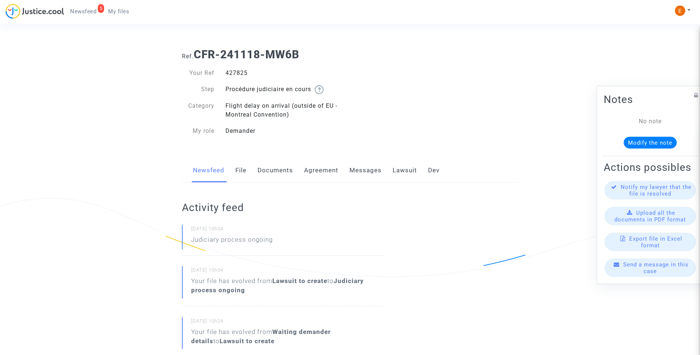
click at [236, 76] on div "427825" at bounding box center [285, 73] width 130 height 9
click at [236, 74] on div "427825" at bounding box center [285, 73] width 130 height 9
copy div "427825"
click at [241, 72] on div "446576" at bounding box center [285, 73] width 130 height 9
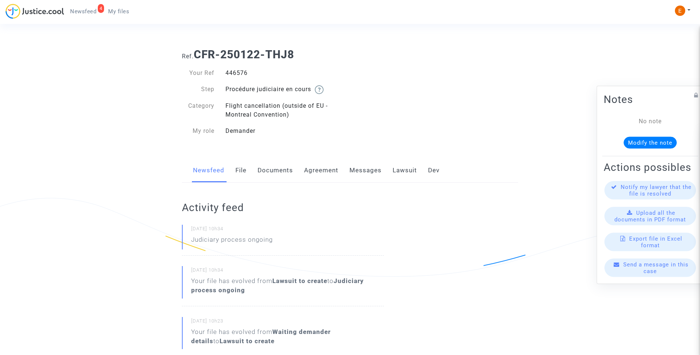
click at [241, 72] on div "446576" at bounding box center [285, 73] width 130 height 9
copy div "446576"
click at [233, 75] on div "447701" at bounding box center [285, 73] width 130 height 9
copy div "447701"
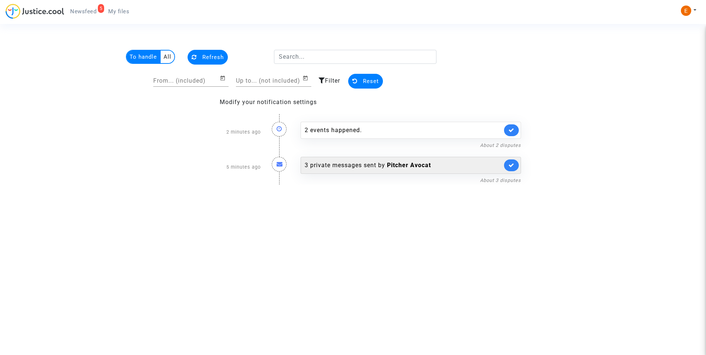
click at [343, 168] on div "3 private messages sent by [PERSON_NAME]" at bounding box center [404, 165] width 198 height 9
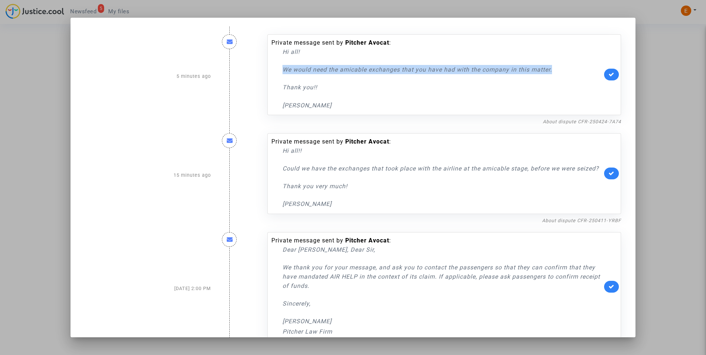
drag, startPoint x: 567, startPoint y: 68, endPoint x: 271, endPoint y: 74, distance: 296.2
click at [271, 74] on div "Private message sent by Pitcher Avocat : Hi all! We would need the amicable exc…" at bounding box center [436, 74] width 331 height 72
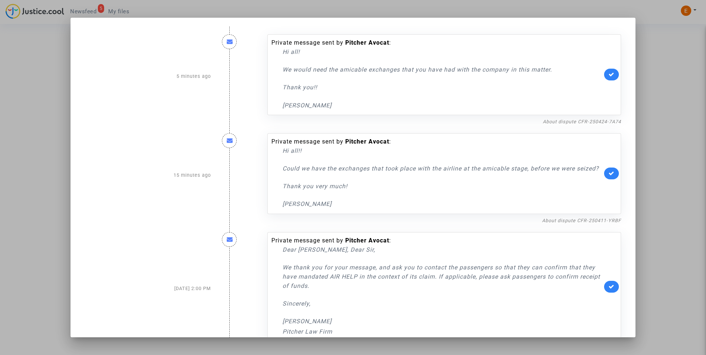
click at [418, 89] on p "Thank you!!" at bounding box center [442, 87] width 320 height 9
click at [660, 80] on div at bounding box center [353, 177] width 706 height 355
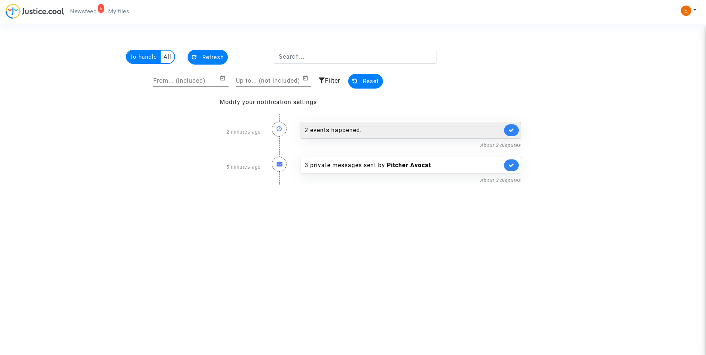
click at [330, 135] on div "2 events happened." at bounding box center [411, 130] width 220 height 17
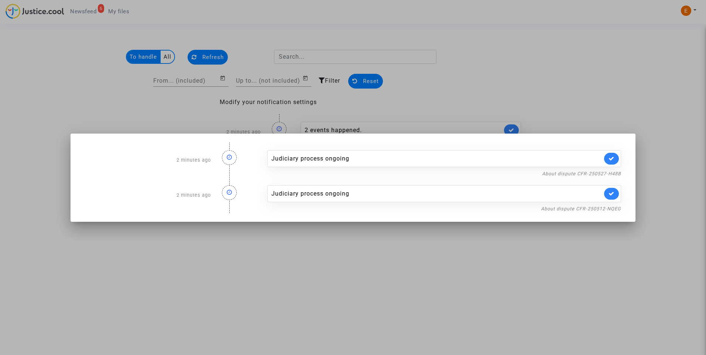
click at [591, 212] on div "About dispute CFR-250512-NQEG" at bounding box center [444, 208] width 354 height 9
click at [591, 208] on link "About dispute CFR-250512-NQEG" at bounding box center [581, 209] width 80 height 6
click at [615, 193] on link at bounding box center [611, 194] width 15 height 12
click at [613, 175] on link "About dispute CFR-250527-H48B" at bounding box center [581, 174] width 79 height 6
click at [610, 157] on icon at bounding box center [611, 159] width 6 height 6
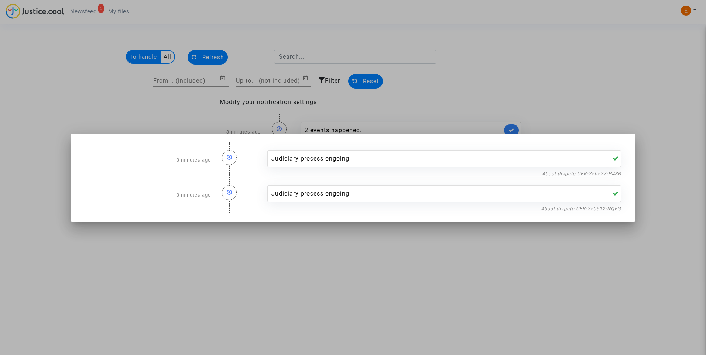
drag, startPoint x: 605, startPoint y: 119, endPoint x: 589, endPoint y: 107, distance: 19.1
click at [605, 117] on div at bounding box center [353, 177] width 706 height 355
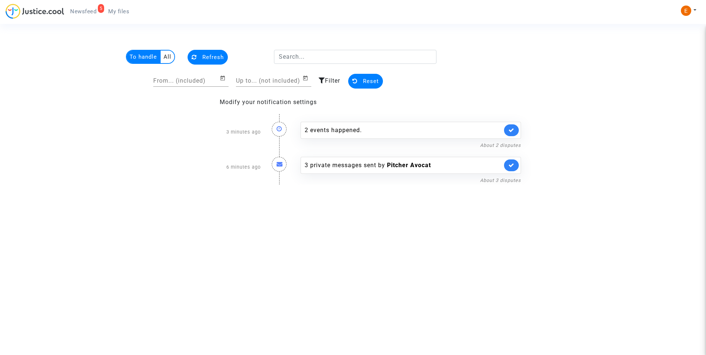
click at [117, 7] on link "My files" at bounding box center [118, 11] width 33 height 11
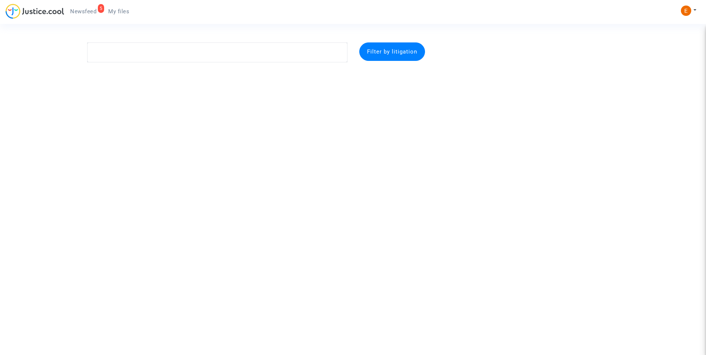
click at [85, 11] on span "Newsfeed" at bounding box center [83, 11] width 26 height 7
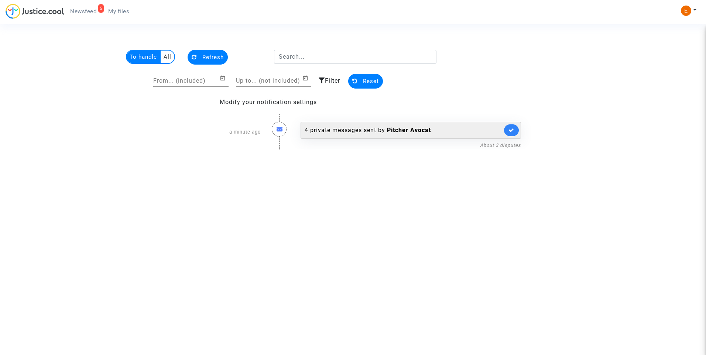
click at [364, 125] on div "4 private messages sent by Pitcher Avocat" at bounding box center [411, 130] width 220 height 17
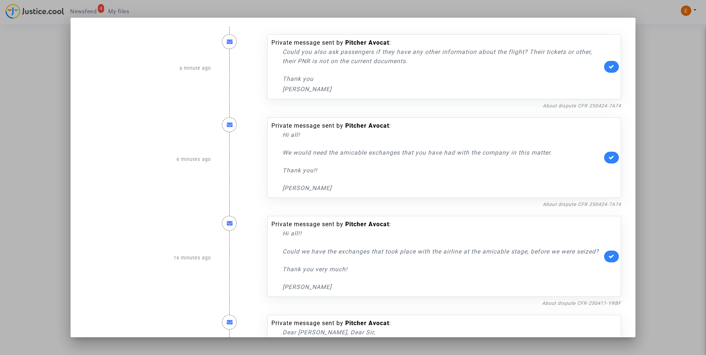
click at [651, 29] on div at bounding box center [353, 177] width 706 height 355
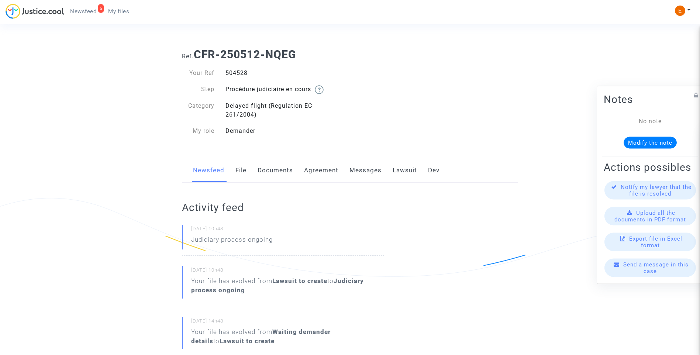
click at [240, 71] on div "504528" at bounding box center [285, 73] width 130 height 9
copy div "504528"
drag, startPoint x: 0, startPoint y: 0, endPoint x: 233, endPoint y: 73, distance: 243.8
click at [233, 73] on div "504334" at bounding box center [285, 73] width 130 height 9
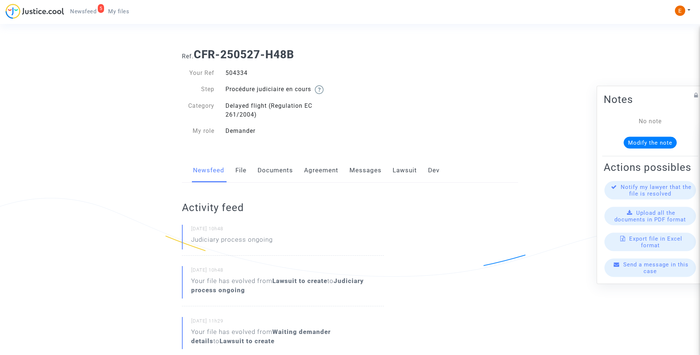
click at [233, 73] on div "504334" at bounding box center [285, 73] width 130 height 9
copy div "504334"
